Goal: Task Accomplishment & Management: Use online tool/utility

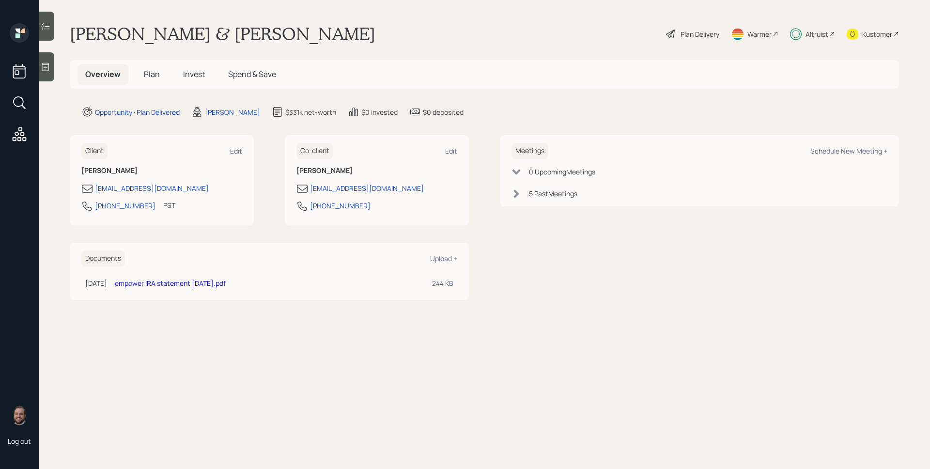
click at [149, 77] on span "Plan" at bounding box center [152, 74] width 16 height 11
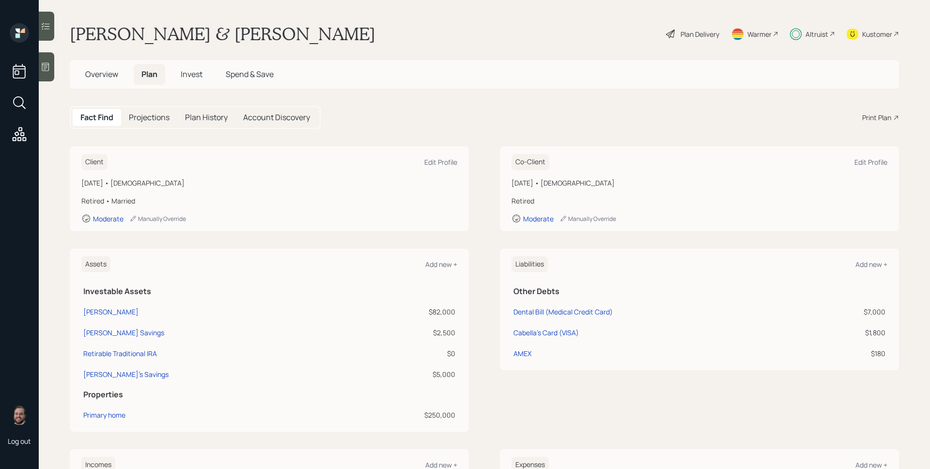
click at [797, 34] on div "Altruist" at bounding box center [812, 33] width 45 height 21
click at [818, 34] on div "Altruist" at bounding box center [816, 34] width 23 height 10
click at [704, 34] on div "Plan Delivery" at bounding box center [699, 34] width 39 height 10
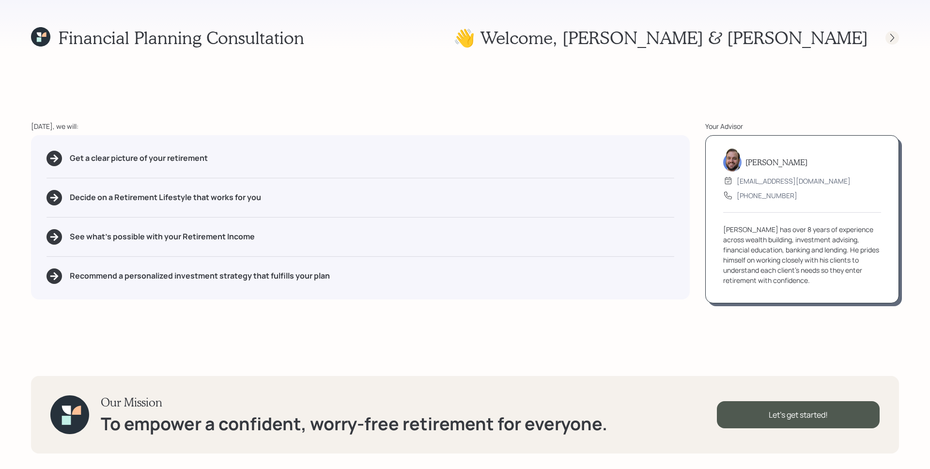
click at [890, 34] on icon at bounding box center [892, 38] width 10 height 10
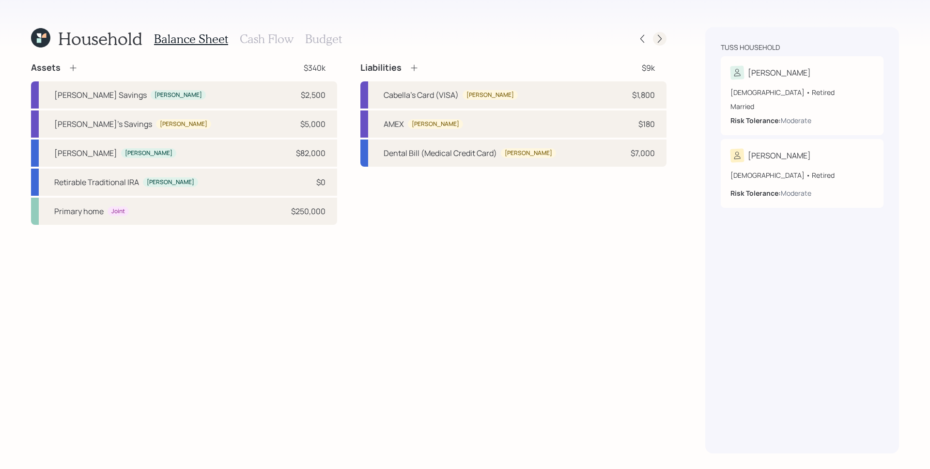
click at [658, 40] on icon at bounding box center [660, 39] width 10 height 10
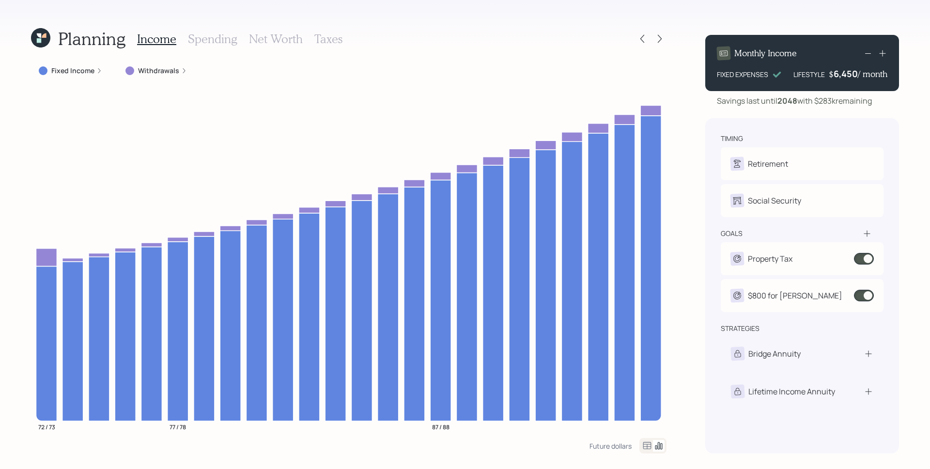
click at [886, 52] on icon at bounding box center [882, 53] width 10 height 10
click at [872, 52] on icon at bounding box center [868, 53] width 12 height 12
click at [803, 18] on div "Planning Income Spending Net Worth Taxes Fixed Income Withdrawals 72 / 73 77 / …" at bounding box center [465, 234] width 930 height 469
